Goal: Information Seeking & Learning: Learn about a topic

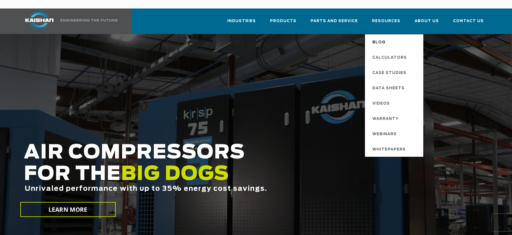
click at [382, 38] on span "Blog" at bounding box center [378, 43] width 13 height 10
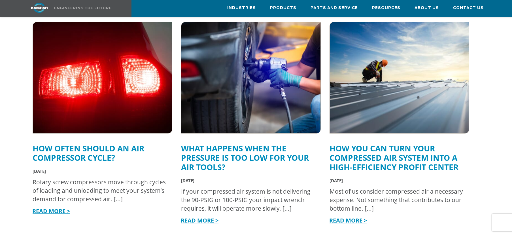
scroll to position [714, 0]
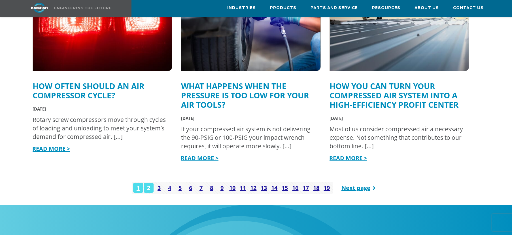
click at [147, 183] on link "2" at bounding box center [149, 188] width 10 height 10
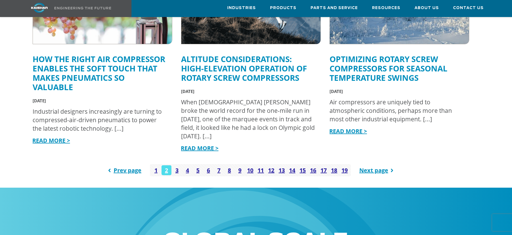
scroll to position [834, 0]
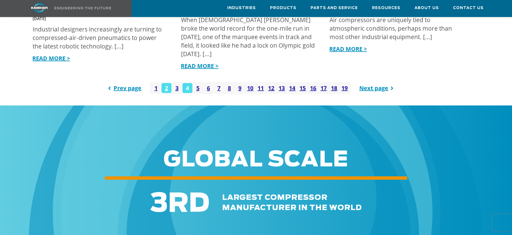
click at [189, 83] on link "4" at bounding box center [188, 88] width 10 height 10
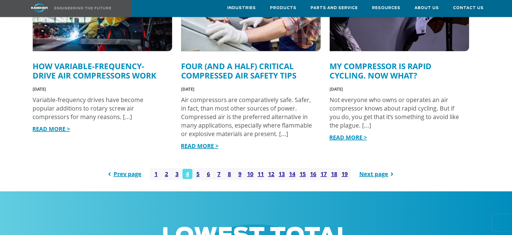
scroll to position [804, 0]
